Goal: Task Accomplishment & Management: Manage account settings

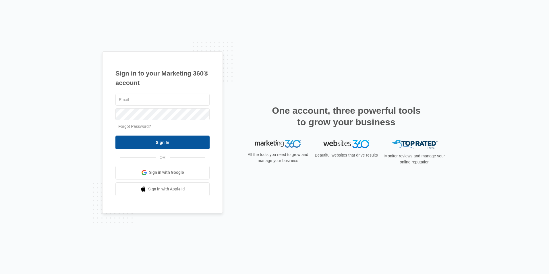
type input "[EMAIL_ADDRESS][DOMAIN_NAME]"
click at [134, 145] on input "Sign In" at bounding box center [162, 142] width 94 height 14
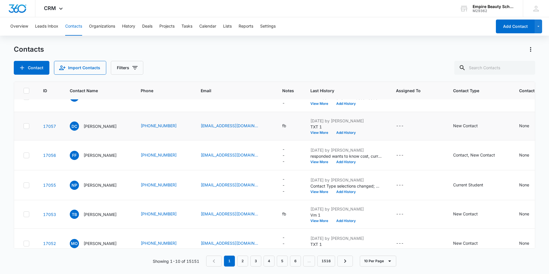
scroll to position [150, 0]
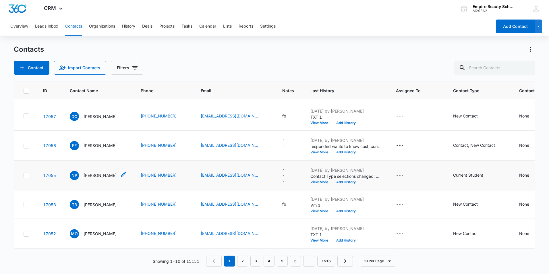
click at [102, 172] on p "Nevaeh Pacheco" at bounding box center [100, 175] width 33 height 6
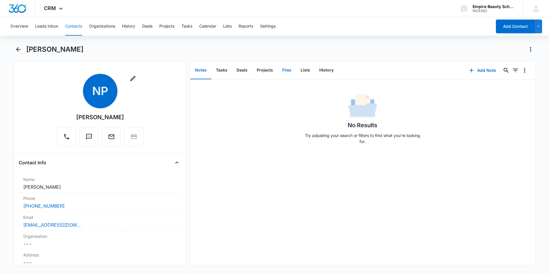
click at [283, 68] on button "Files" at bounding box center [287, 70] width 18 height 18
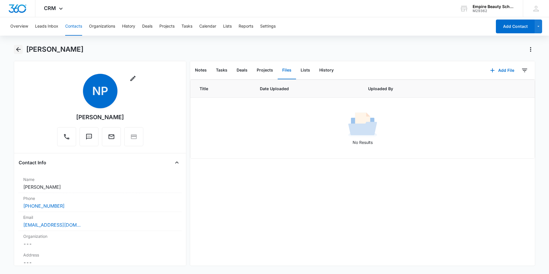
click at [20, 51] on icon "Back" at bounding box center [18, 49] width 7 height 7
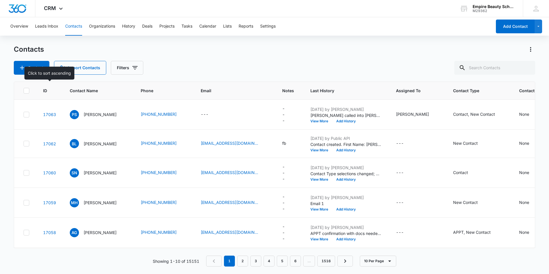
scroll to position [150, 0]
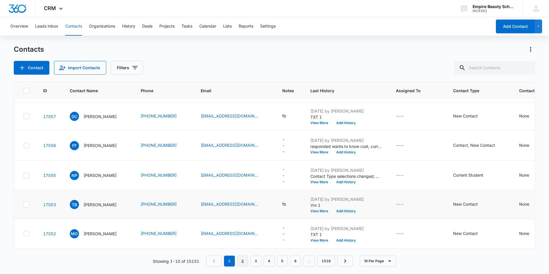
click at [240, 264] on link "2" at bounding box center [242, 260] width 11 height 11
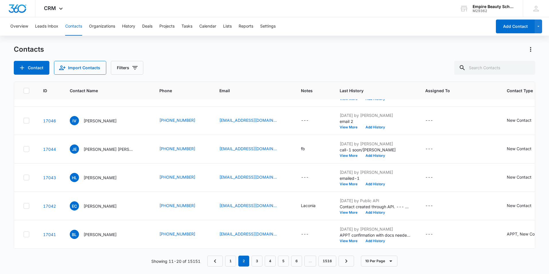
scroll to position [0, 0]
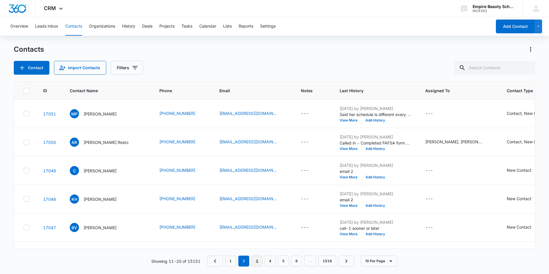
click at [255, 260] on link "3" at bounding box center [256, 260] width 11 height 11
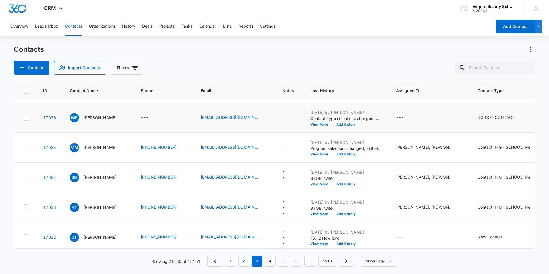
scroll to position [152, 0]
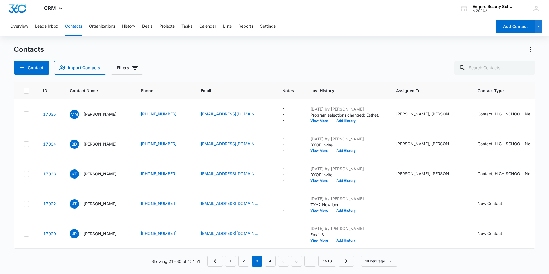
click at [277, 263] on nav "1 2 3 4 5 6 … 1516" at bounding box center [280, 260] width 147 height 11
click at [275, 259] on link "4" at bounding box center [270, 260] width 11 height 11
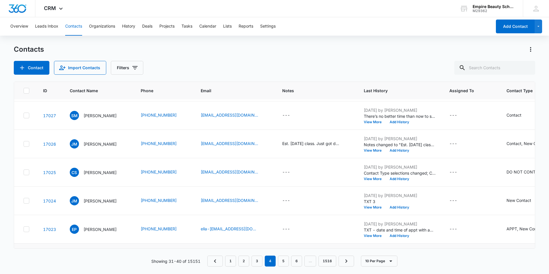
scroll to position [0, 0]
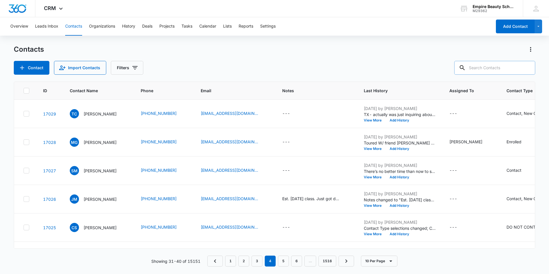
click at [480, 67] on input "text" at bounding box center [494, 68] width 81 height 14
type input "succi"
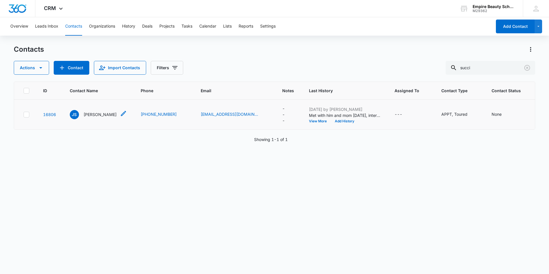
click at [106, 112] on div "JS John Succi" at bounding box center [98, 114] width 57 height 9
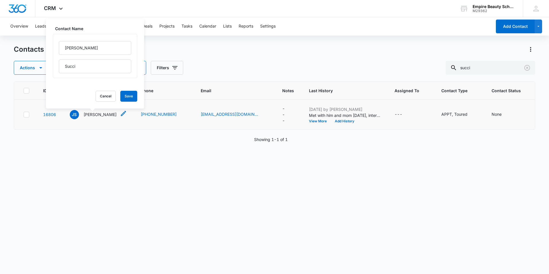
click at [94, 114] on p "John Succi" at bounding box center [100, 114] width 33 height 6
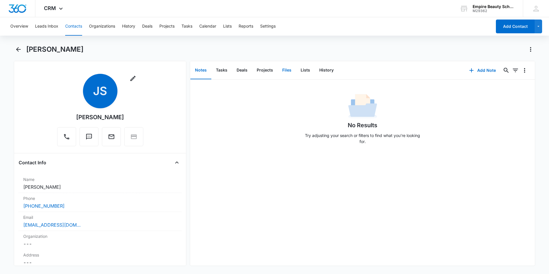
click at [283, 69] on button "Files" at bounding box center [287, 70] width 18 height 18
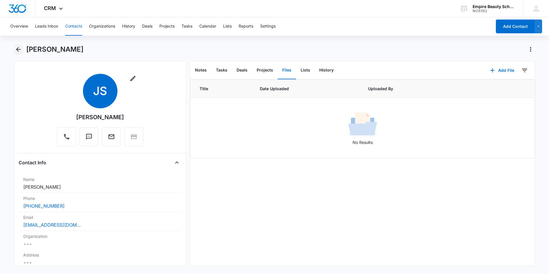
click at [18, 49] on icon "Back" at bounding box center [18, 49] width 5 height 5
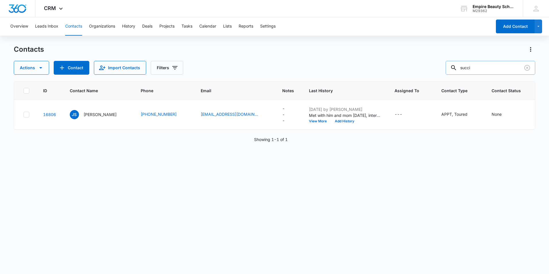
click at [491, 67] on input "succi" at bounding box center [490, 68] width 90 height 14
drag, startPoint x: 484, startPoint y: 66, endPoint x: 430, endPoint y: 71, distance: 54.3
click at [430, 71] on div "Actions Contact Import Contacts Filters succi" at bounding box center [274, 68] width 521 height 14
type input "kimball"
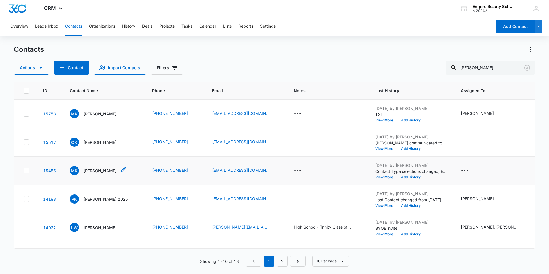
click at [91, 172] on p "Madison Kimball" at bounding box center [100, 171] width 33 height 6
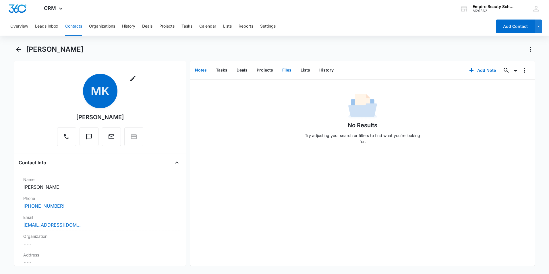
click at [288, 69] on button "Files" at bounding box center [287, 70] width 18 height 18
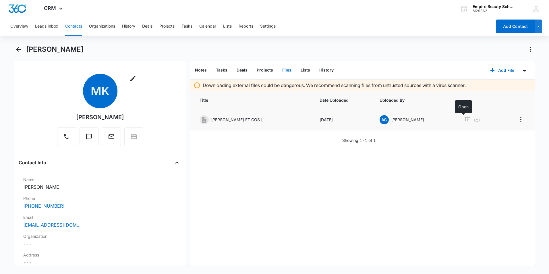
click at [465, 119] on icon at bounding box center [467, 118] width 7 height 7
